Goal: Information Seeking & Learning: Learn about a topic

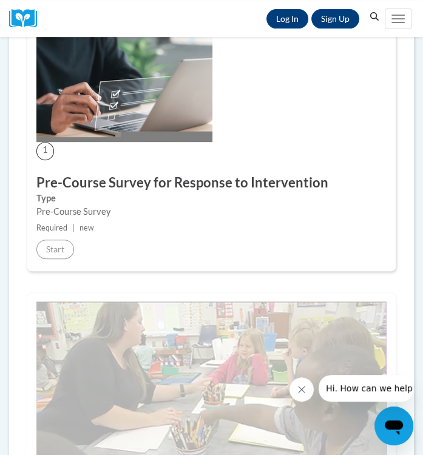
scroll to position [220, 0]
click at [96, 175] on h3 "Pre-Course Survey for Response to Intervention" at bounding box center [211, 182] width 350 height 19
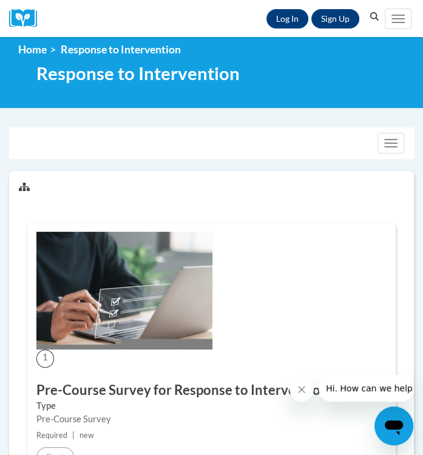
scroll to position [0, 0]
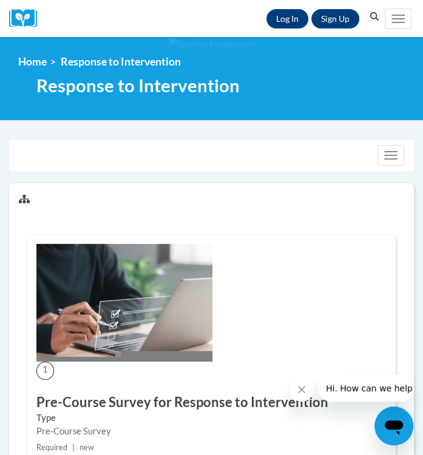
click at [155, 299] on img at bounding box center [124, 303] width 176 height 118
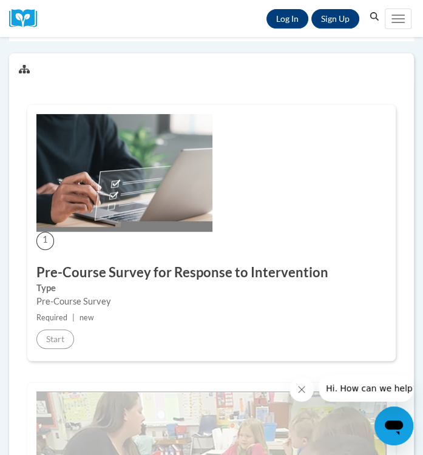
scroll to position [130, 0]
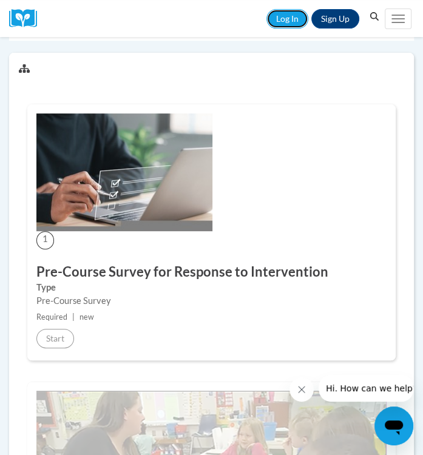
click at [299, 15] on link "Log In" at bounding box center [287, 18] width 42 height 19
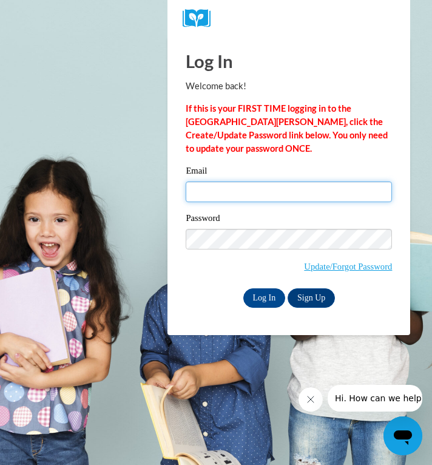
type input "cameroniles@live.com"
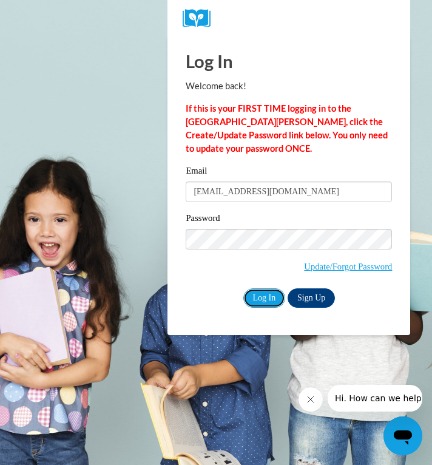
click at [258, 301] on input "Log In" at bounding box center [264, 297] width 42 height 19
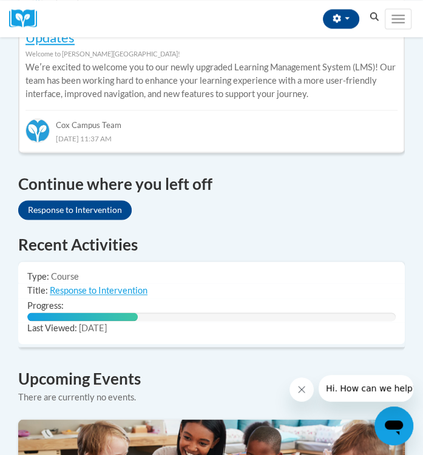
scroll to position [743, 0]
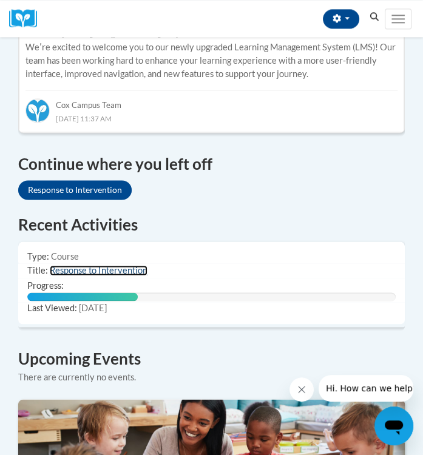
click at [121, 265] on link "Response to Intervention" at bounding box center [99, 270] width 98 height 10
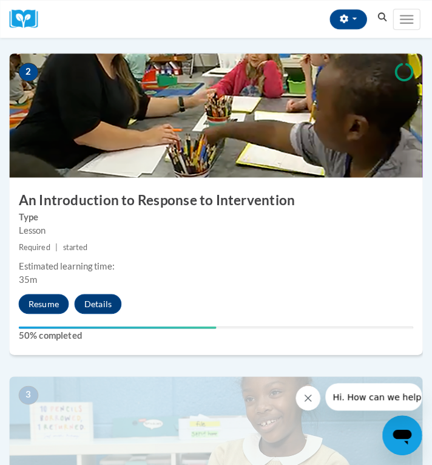
scroll to position [558, 0]
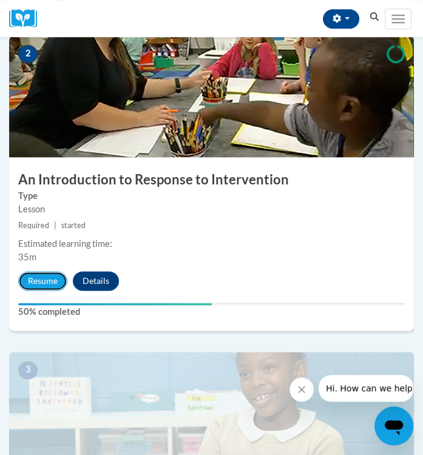
click at [59, 280] on button "Resume" at bounding box center [42, 280] width 49 height 19
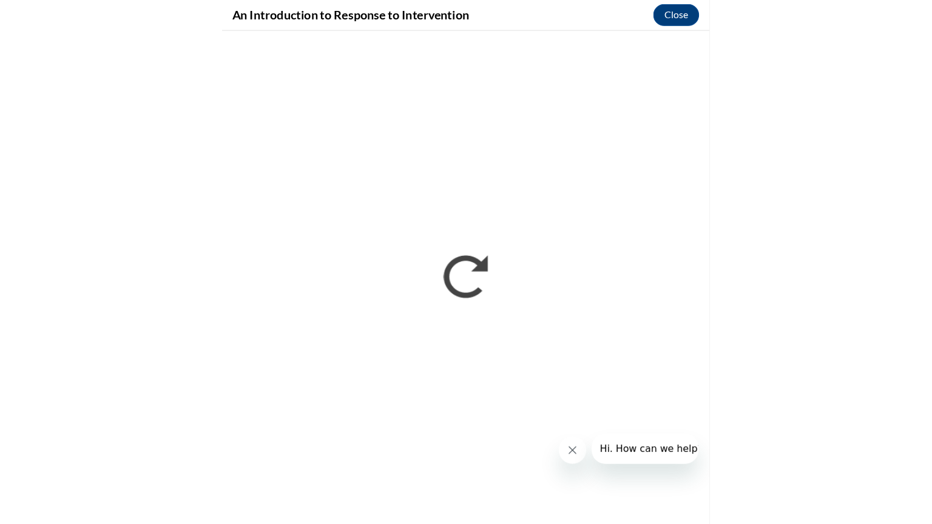
scroll to position [0, 0]
